Goal: Find specific page/section: Find specific page/section

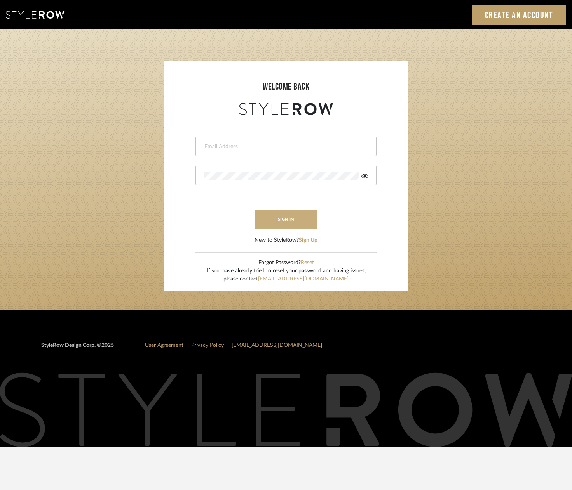
type input "[PERSON_NAME][EMAIL_ADDRESS][DOMAIN_NAME]"
click at [274, 215] on button "sign in" at bounding box center [286, 219] width 62 height 18
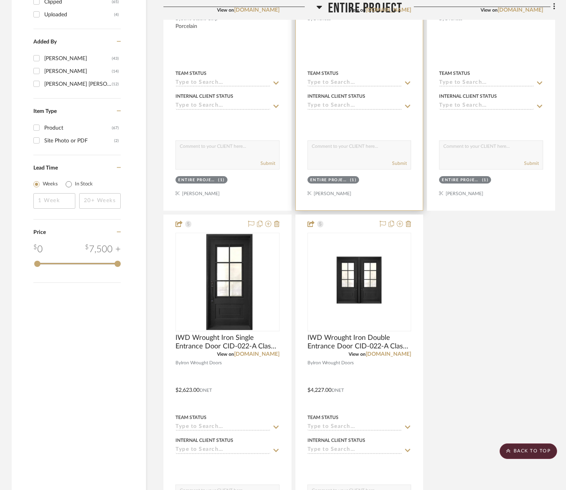
scroll to position [1204, 0]
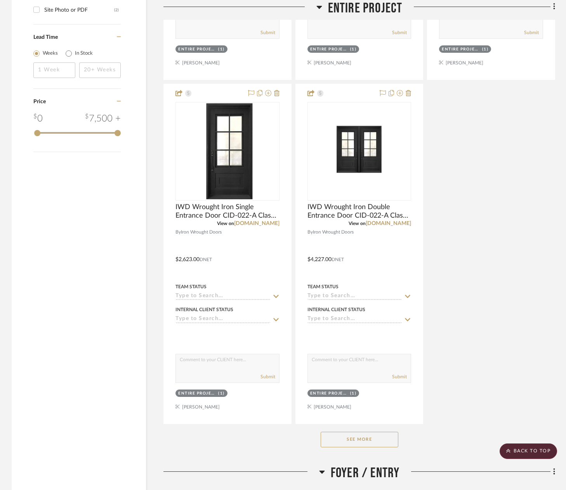
click at [354, 438] on button "See More" at bounding box center [360, 440] width 78 height 16
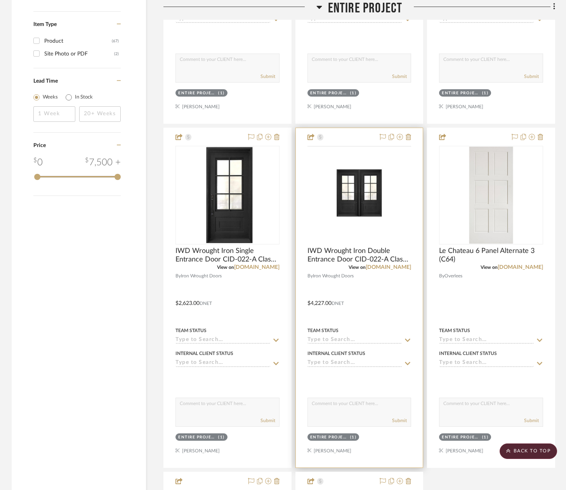
scroll to position [1009, 0]
